Goal: Check status: Check status

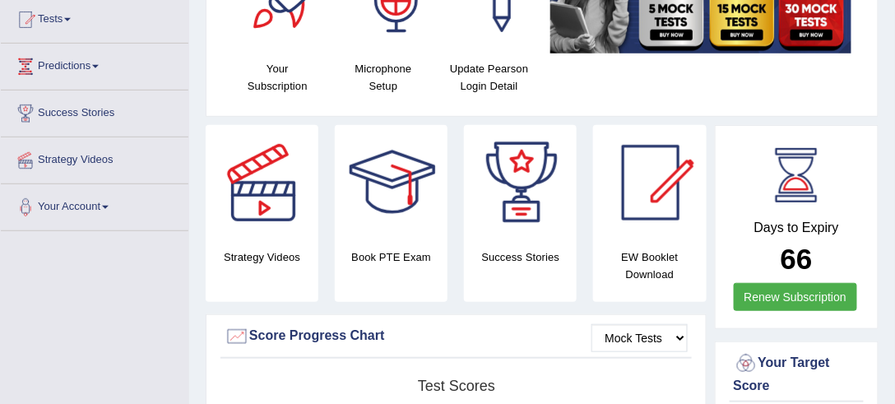
scroll to position [47, 0]
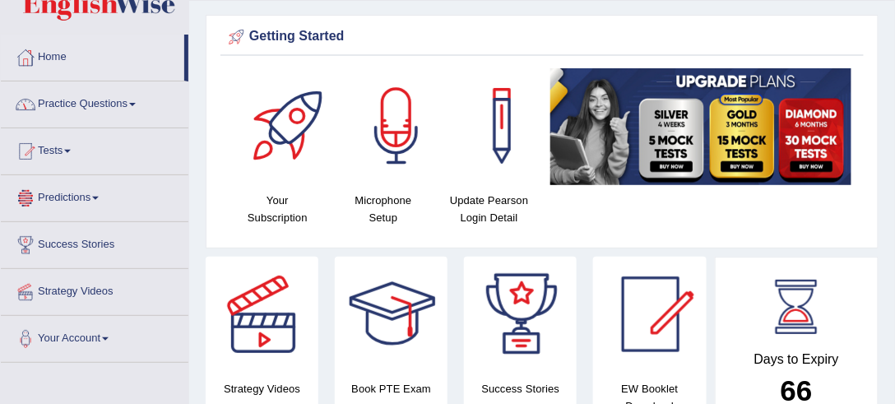
click at [62, 156] on link "Tests" at bounding box center [95, 148] width 188 height 41
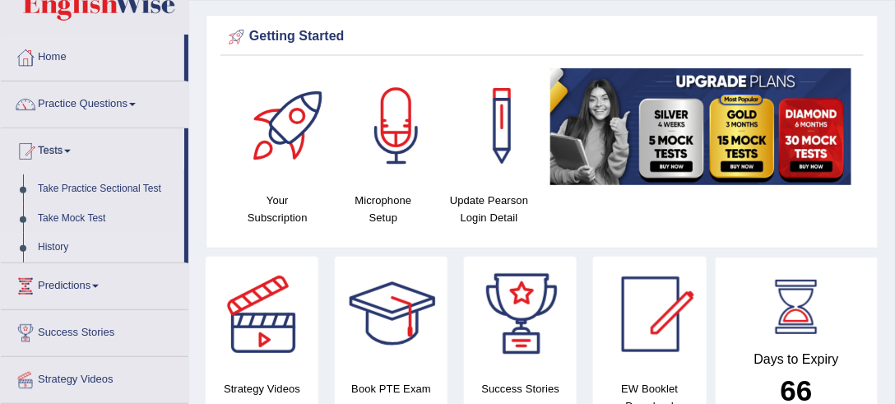
click at [72, 246] on link "History" at bounding box center [107, 248] width 154 height 30
click at [58, 249] on link "History" at bounding box center [107, 248] width 154 height 30
click at [54, 239] on link "History" at bounding box center [107, 248] width 154 height 30
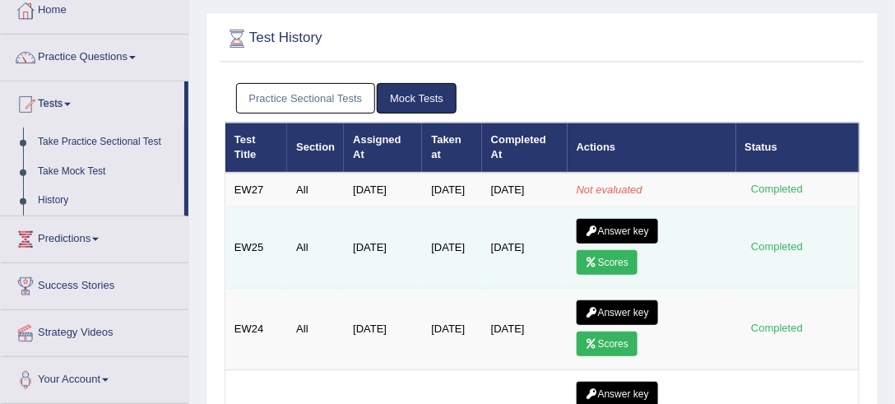
scroll to position [47, 0]
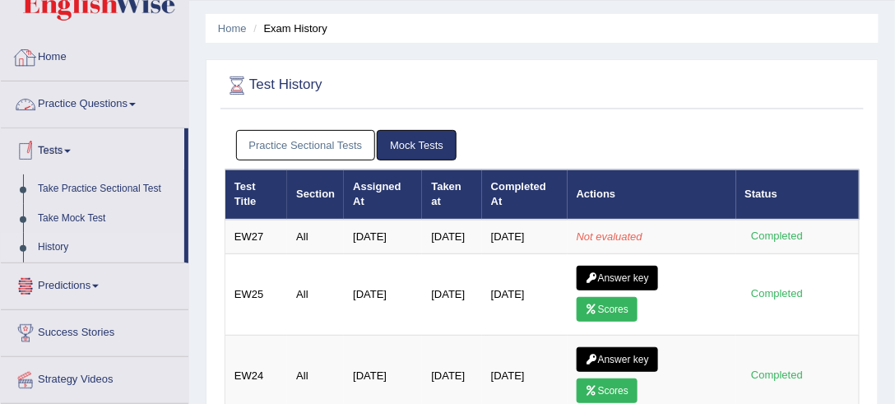
click at [47, 54] on link "Home" at bounding box center [95, 55] width 188 height 41
